Goal: Information Seeking & Learning: Learn about a topic

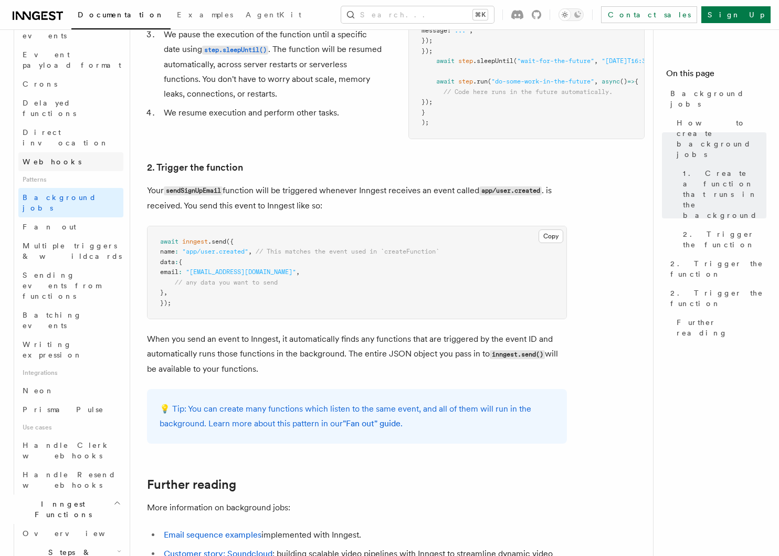
scroll to position [380, 0]
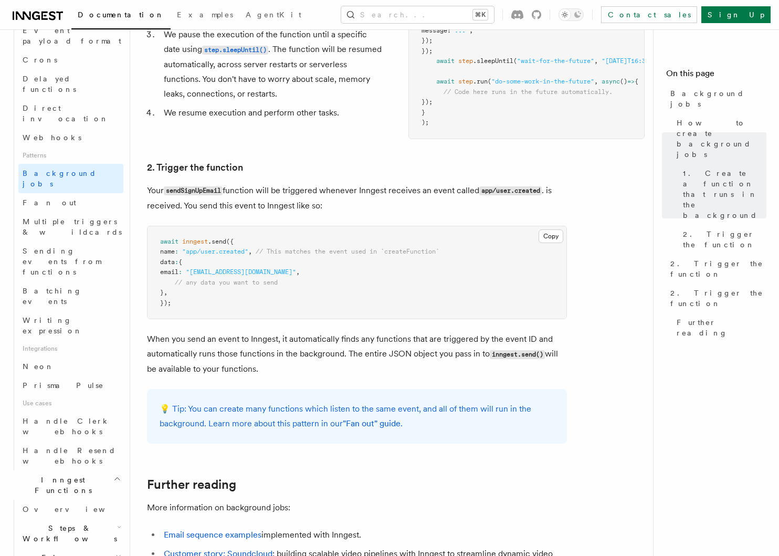
click at [110, 518] on h2 "Steps & Workflows" at bounding box center [70, 532] width 105 height 29
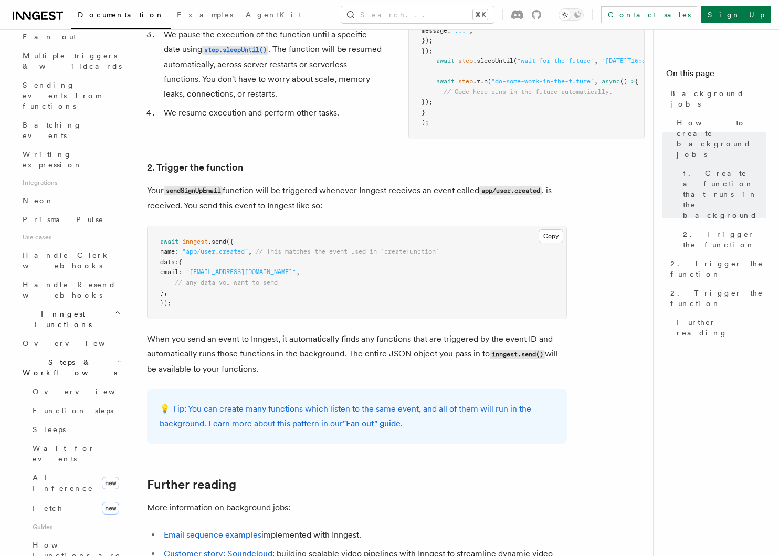
scroll to position [549, 0]
click at [55, 417] on link "Sleeps" at bounding box center [75, 426] width 95 height 19
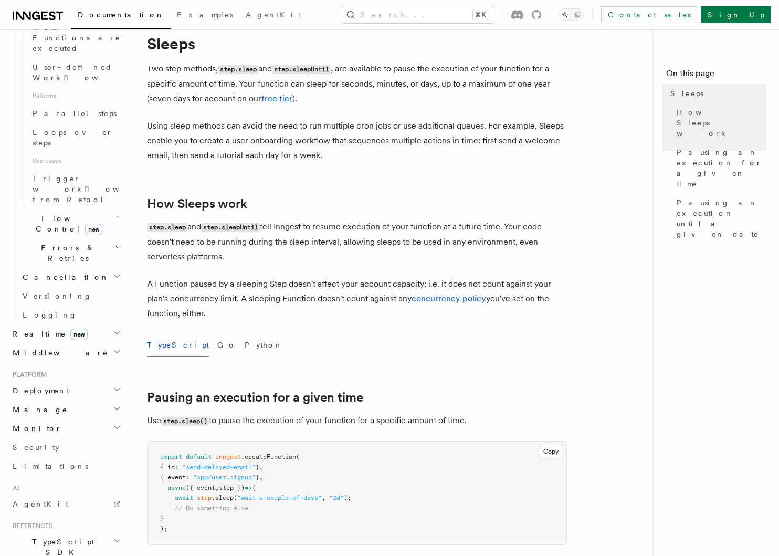
scroll to position [41, 0]
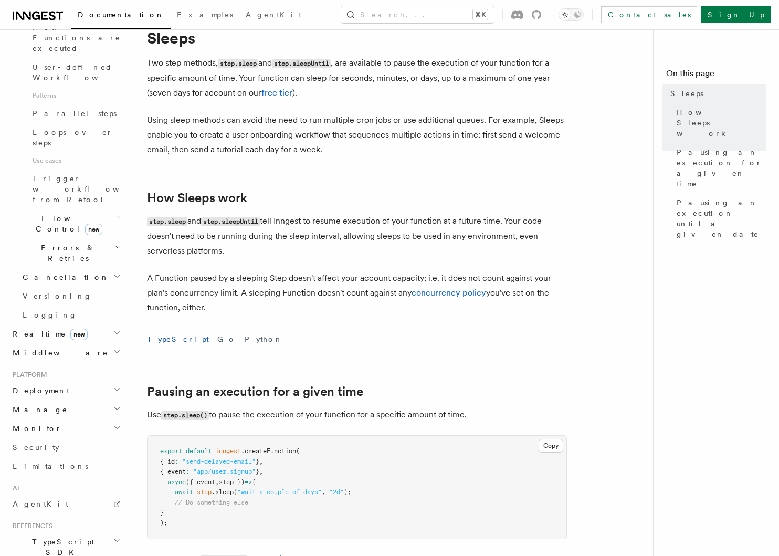
click at [348, 295] on p "A Function paused by a sleeping Step doesn't affect your account capacity; i.e.…" at bounding box center [357, 293] width 420 height 44
click at [347, 300] on p "A Function paused by a sleeping Step doesn't affect your account capacity; i.e.…" at bounding box center [357, 293] width 420 height 44
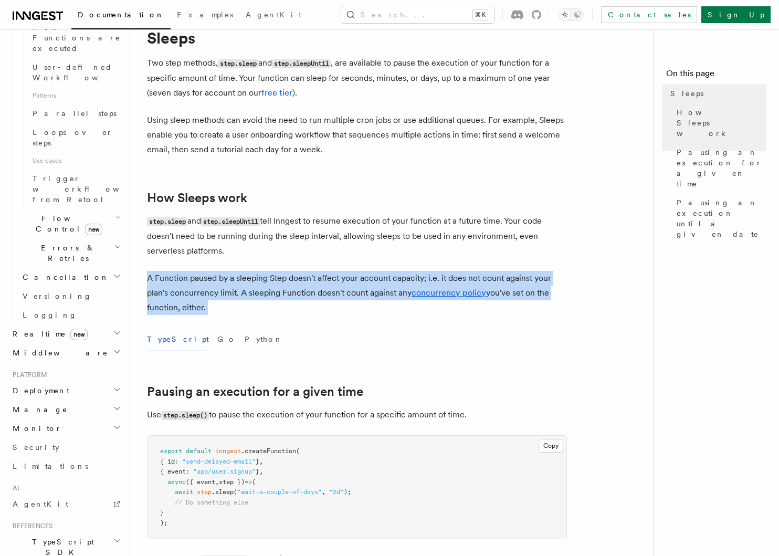
click at [345, 311] on p "A Function paused by a sleeping Step doesn't affect your account capacity; i.e.…" at bounding box center [357, 293] width 420 height 44
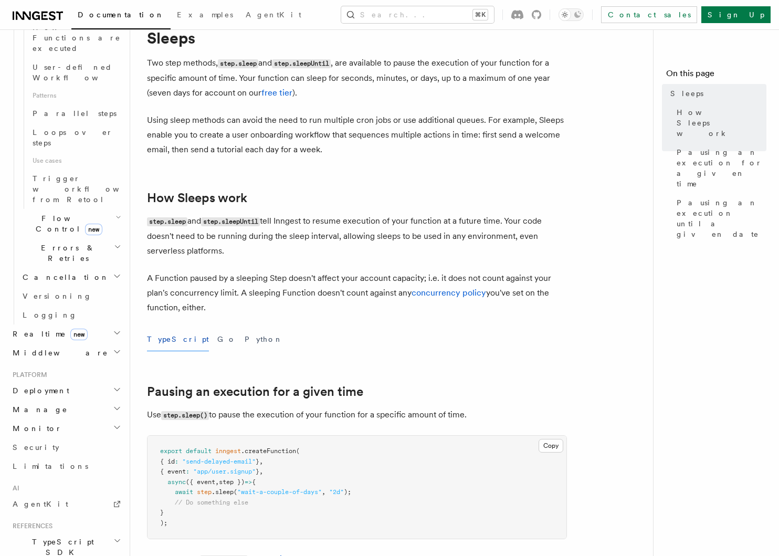
click at [345, 305] on p "A Function paused by a sleeping Step doesn't affect your account capacity; i.e.…" at bounding box center [357, 293] width 420 height 44
click at [345, 306] on p "A Function paused by a sleeping Step doesn't affect your account capacity; i.e.…" at bounding box center [357, 293] width 420 height 44
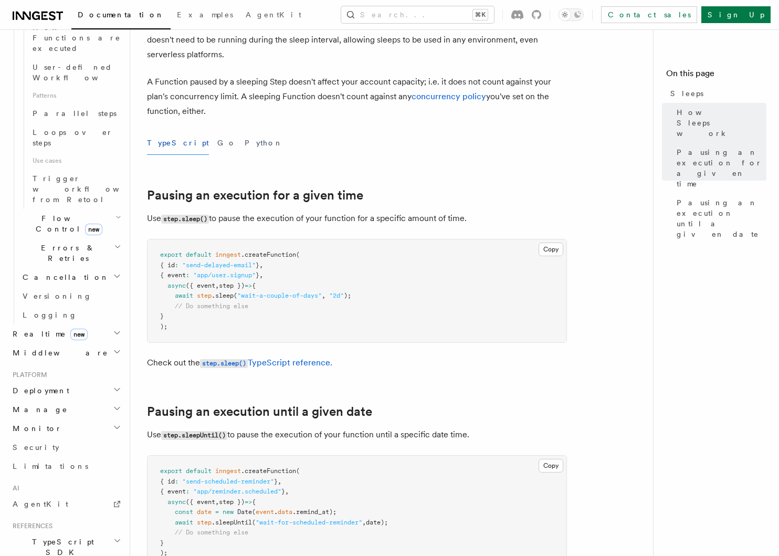
scroll to position [237, 0]
click at [89, 3] on link "Documentation" at bounding box center [120, 16] width 99 height 26
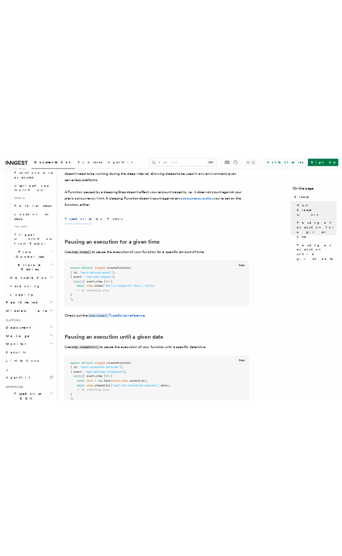
scroll to position [284, 0]
